Goal: Navigation & Orientation: Find specific page/section

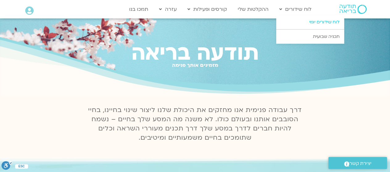
click at [314, 20] on link "לוח שידורים יומי" at bounding box center [310, 22] width 68 height 14
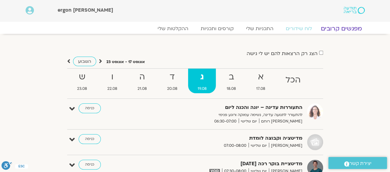
click at [336, 27] on link "מפגשים קרובים" at bounding box center [341, 28] width 56 height 7
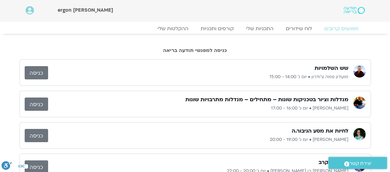
click at [35, 68] on link "כניסה" at bounding box center [36, 72] width 23 height 13
